Goal: Transaction & Acquisition: Download file/media

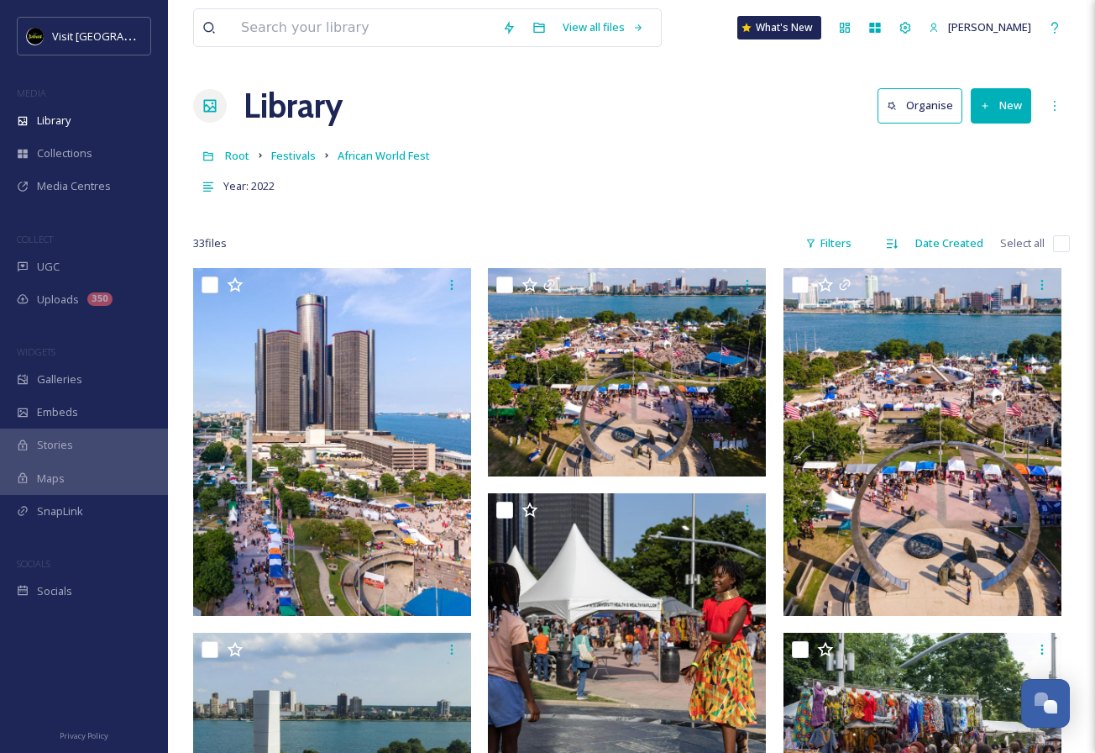
scroll to position [1824, 0]
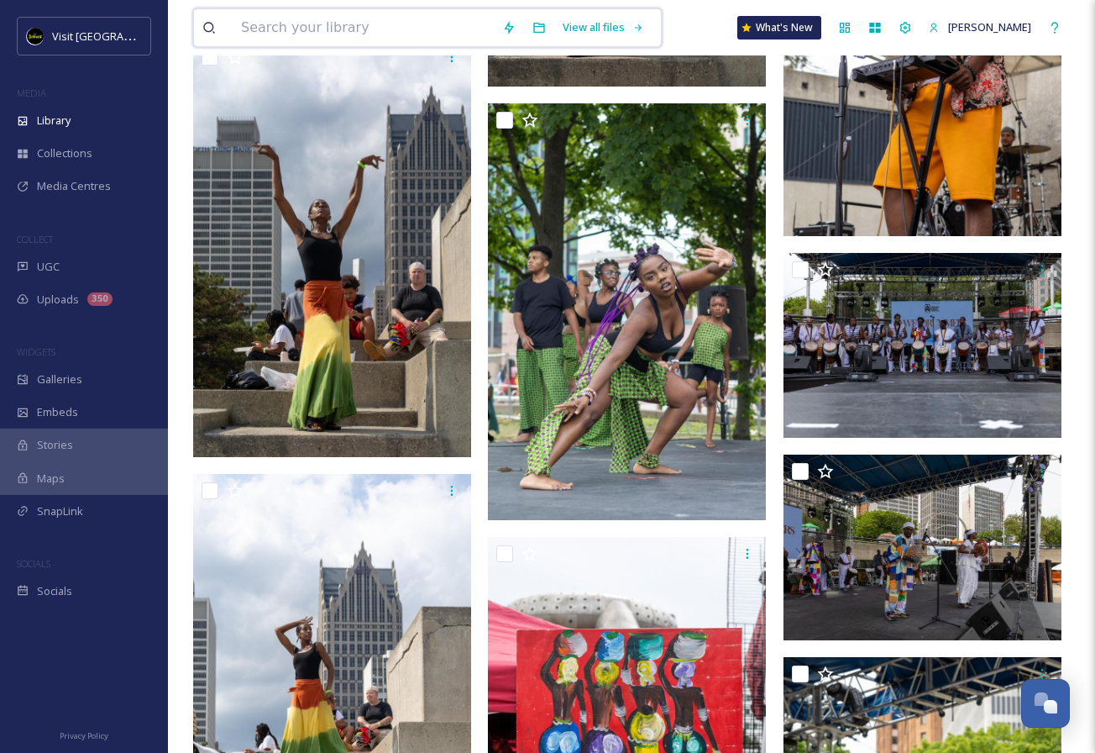
click at [368, 26] on input at bounding box center [363, 27] width 261 height 37
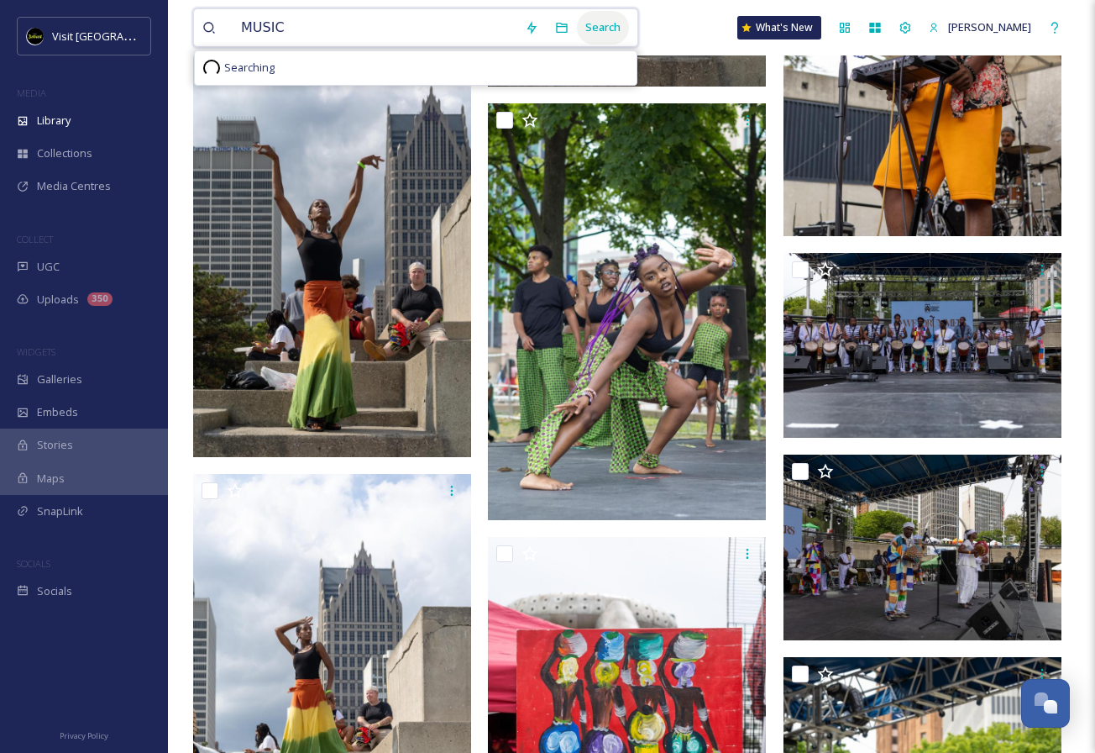
type input "MUSIC"
click at [589, 29] on div "Search" at bounding box center [603, 27] width 52 height 33
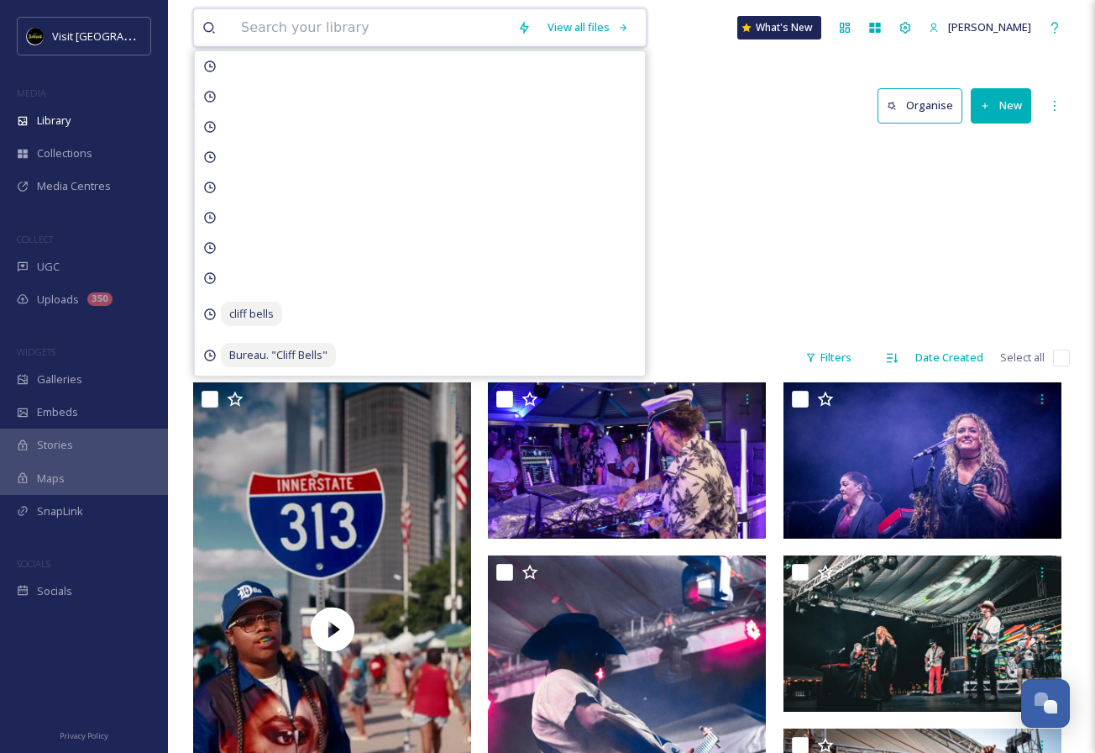
click at [340, 28] on input at bounding box center [371, 27] width 276 height 37
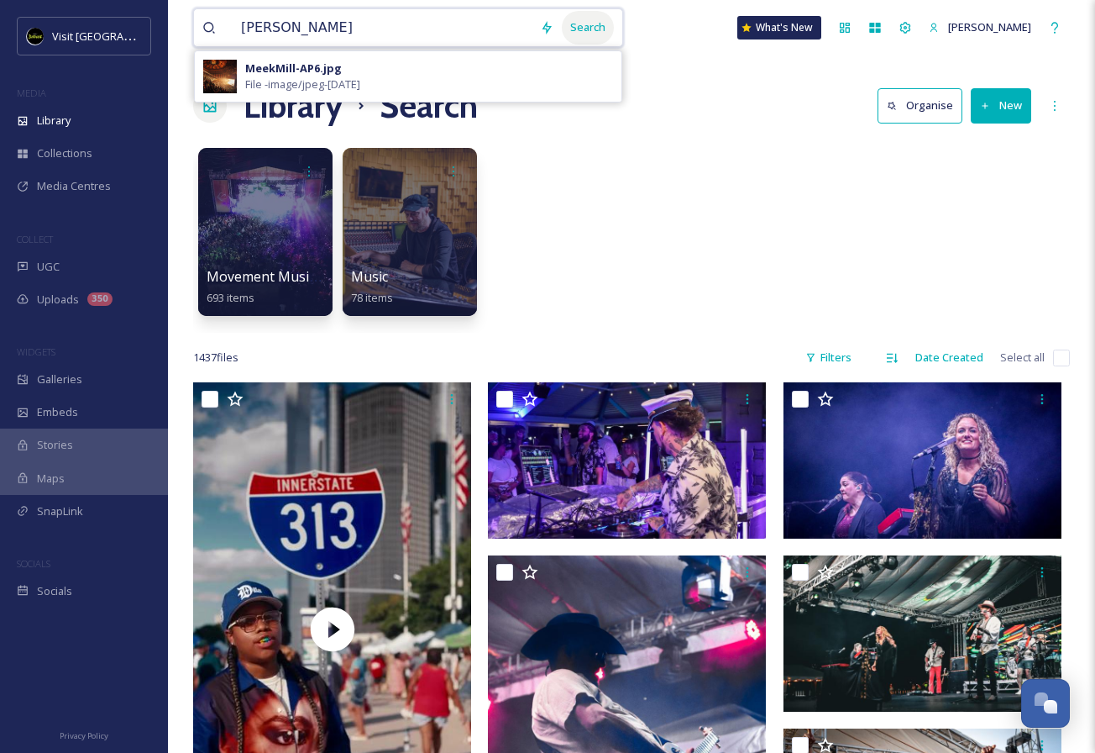
type input "[PERSON_NAME]"
click at [585, 22] on div "Search" at bounding box center [588, 27] width 52 height 33
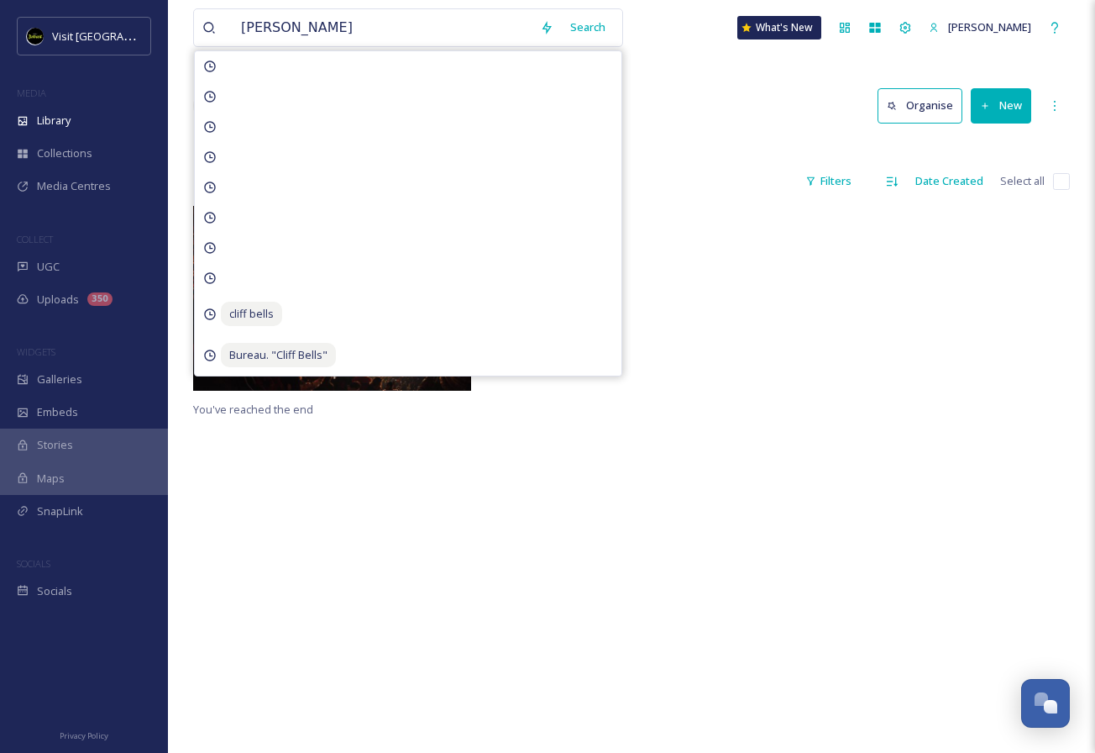
click at [695, 224] on div at bounding box center [631, 302] width 286 height 193
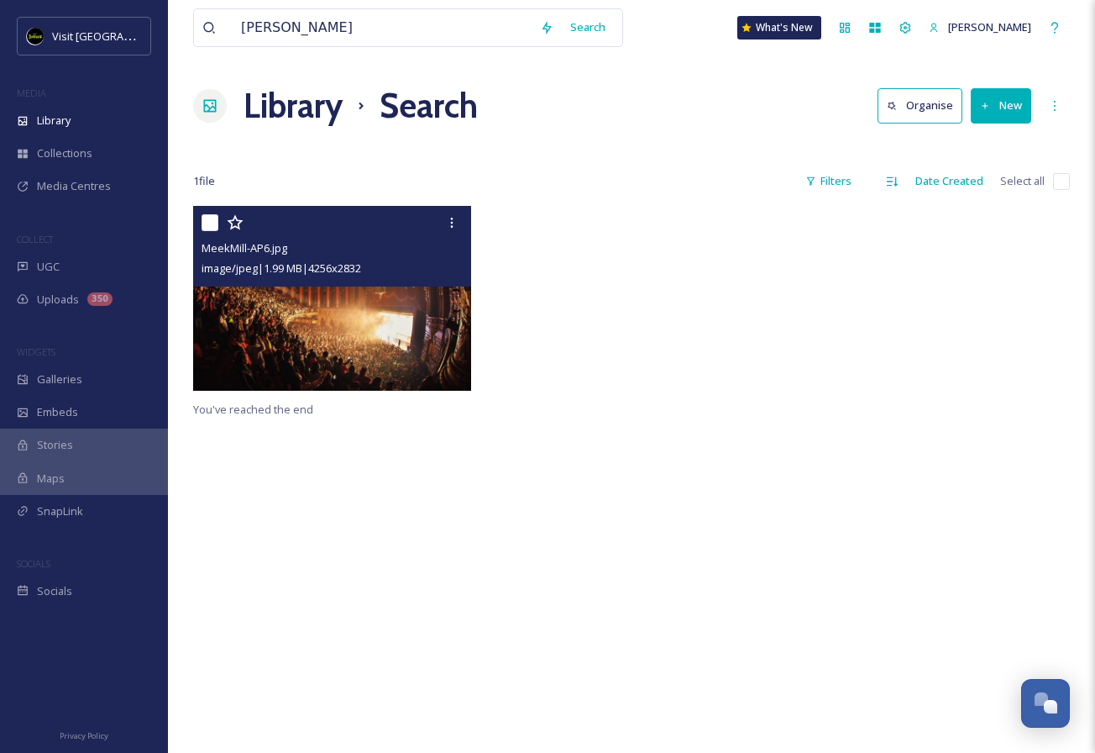
click at [436, 306] on img at bounding box center [332, 298] width 278 height 185
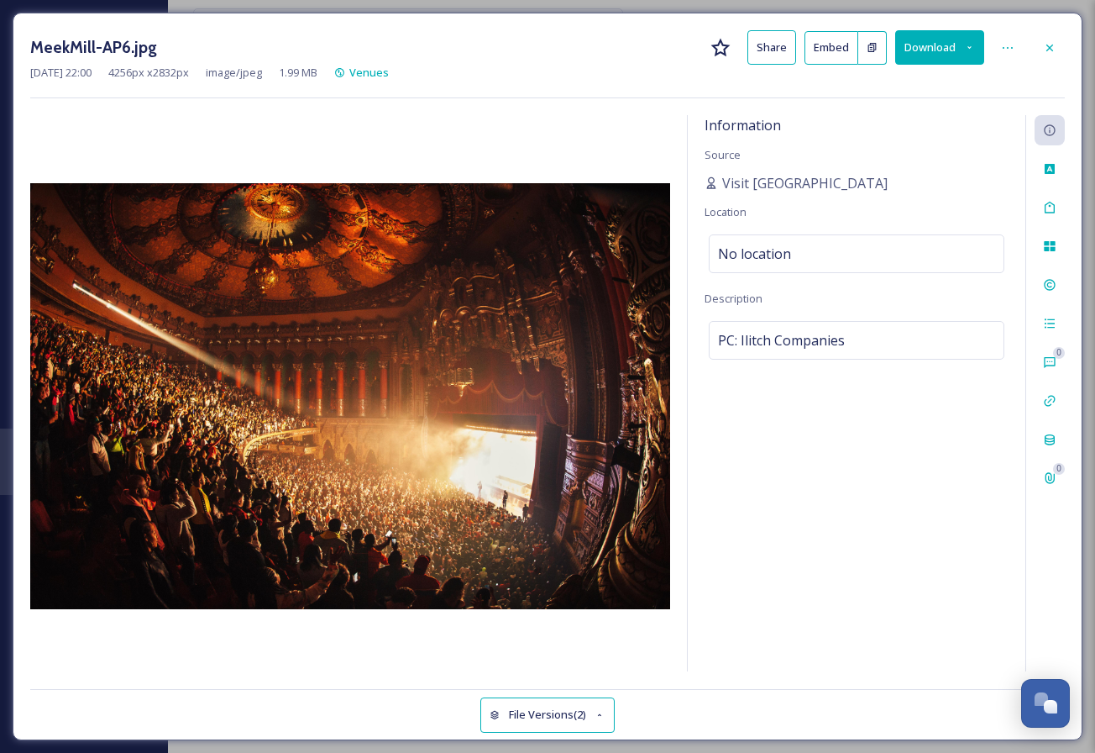
click at [947, 50] on button "Download" at bounding box center [939, 47] width 89 height 34
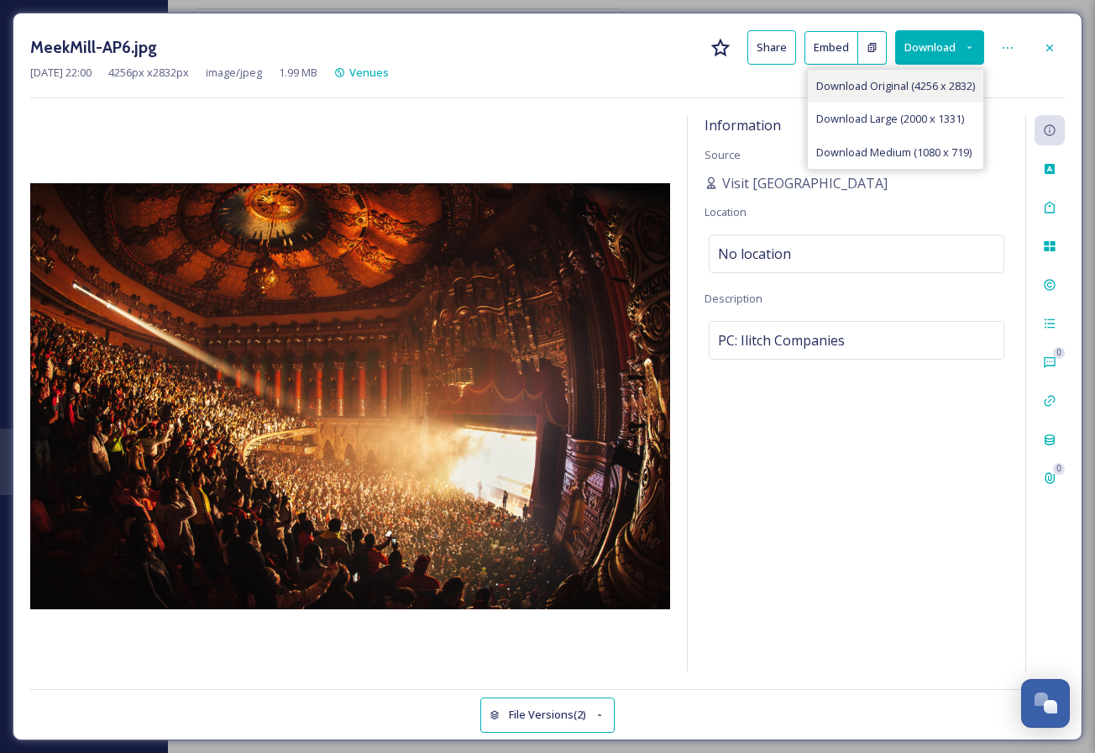
click at [915, 92] on div "Download Original (4256 x 2832)" at bounding box center [896, 86] width 176 height 33
